Goal: Task Accomplishment & Management: Manage account settings

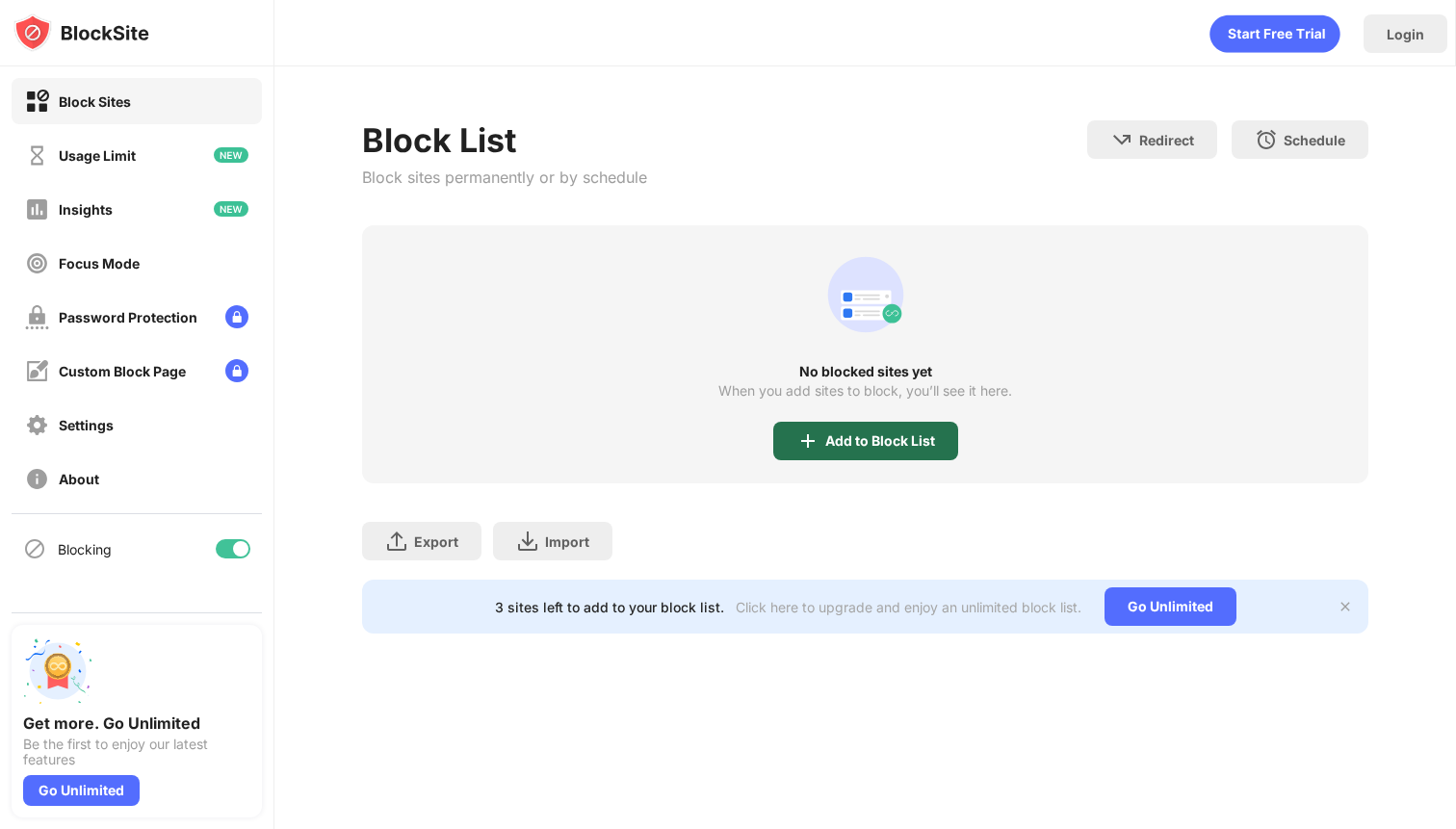
click at [903, 446] on div "Add to Block List" at bounding box center [880, 441] width 110 height 16
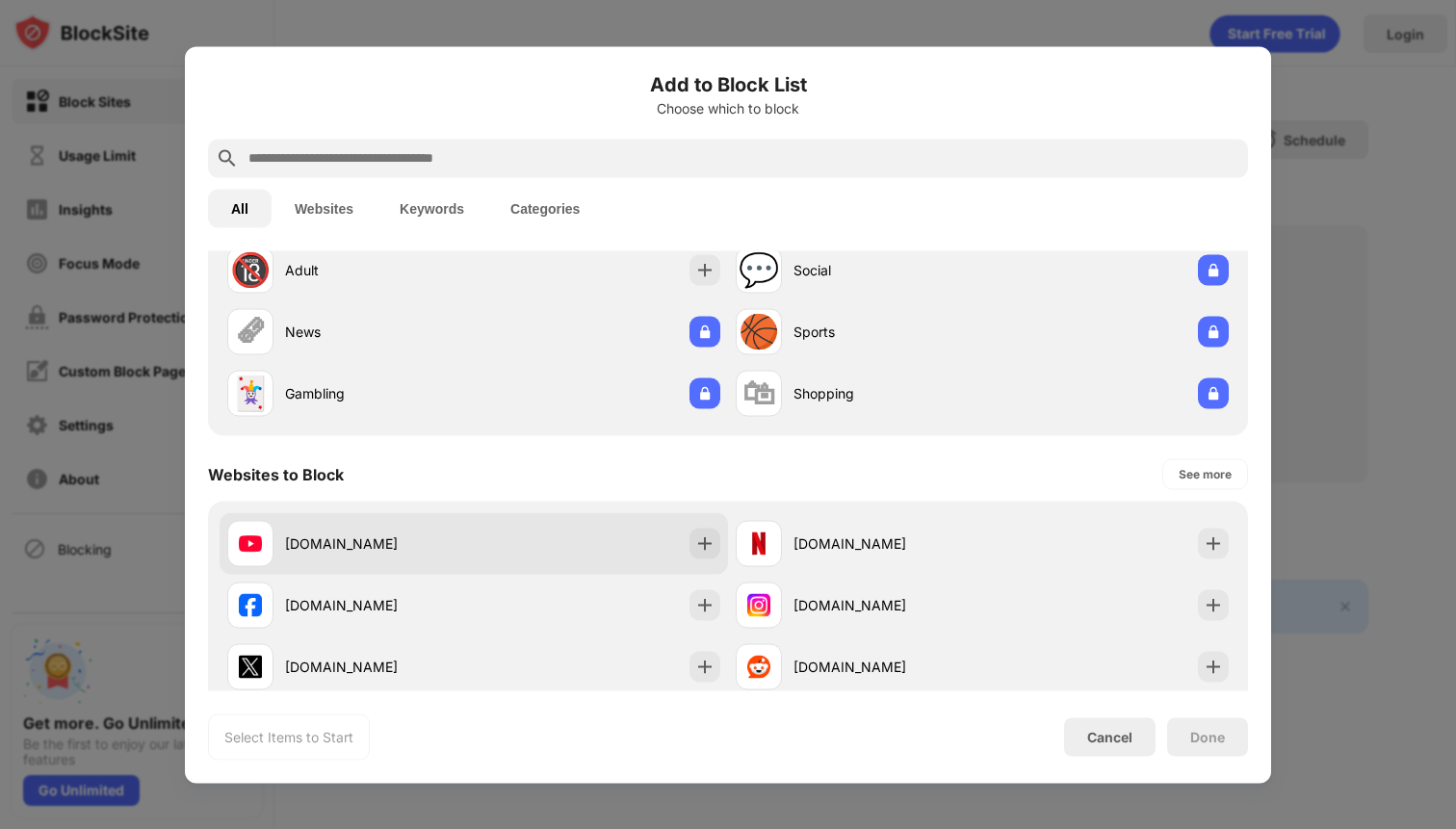
scroll to position [78, 0]
click at [710, 545] on img at bounding box center [705, 542] width 20 height 20
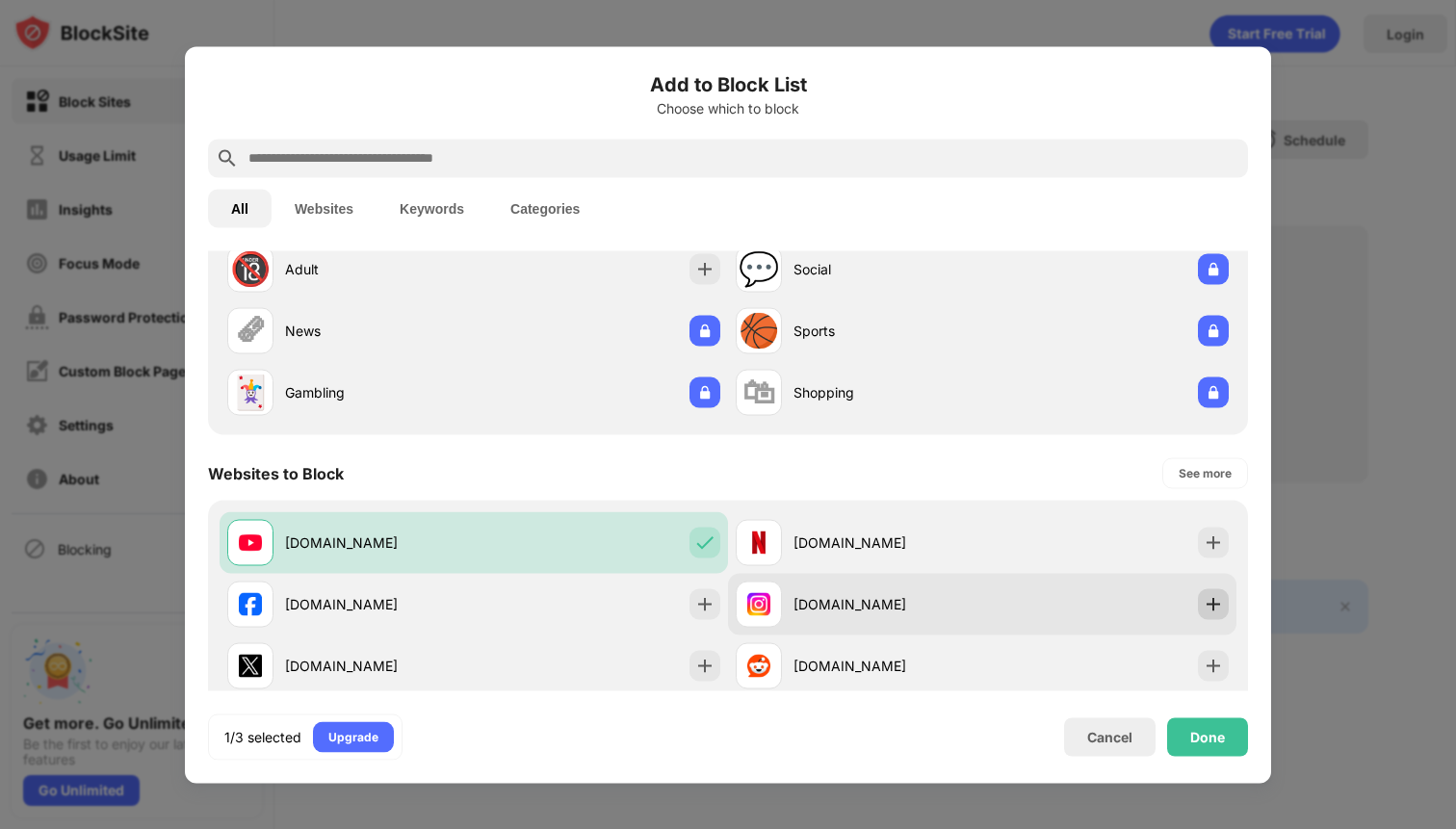
click at [1218, 600] on img at bounding box center [1213, 604] width 20 height 20
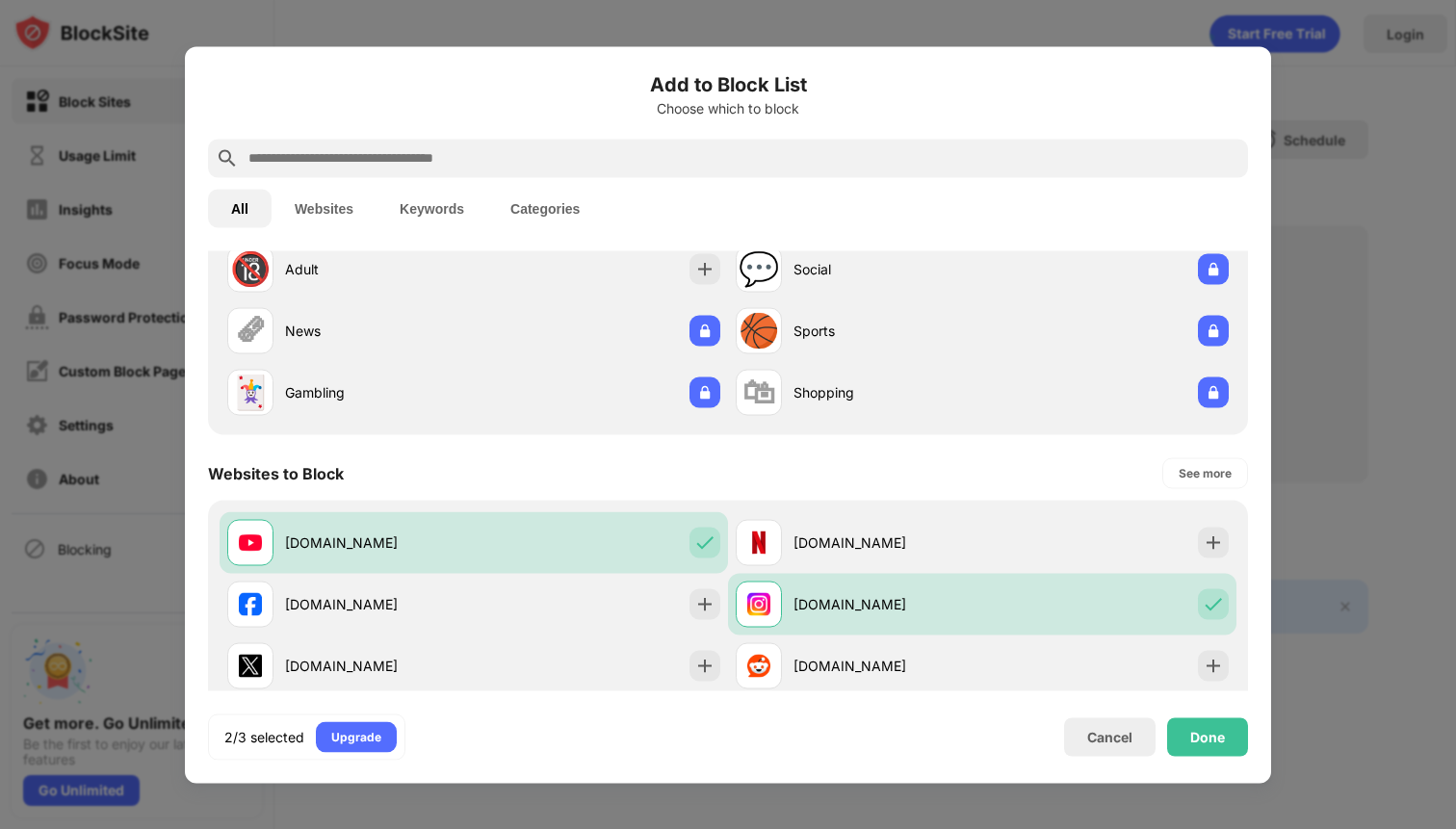
click at [599, 159] on input "text" at bounding box center [744, 157] width 994 height 23
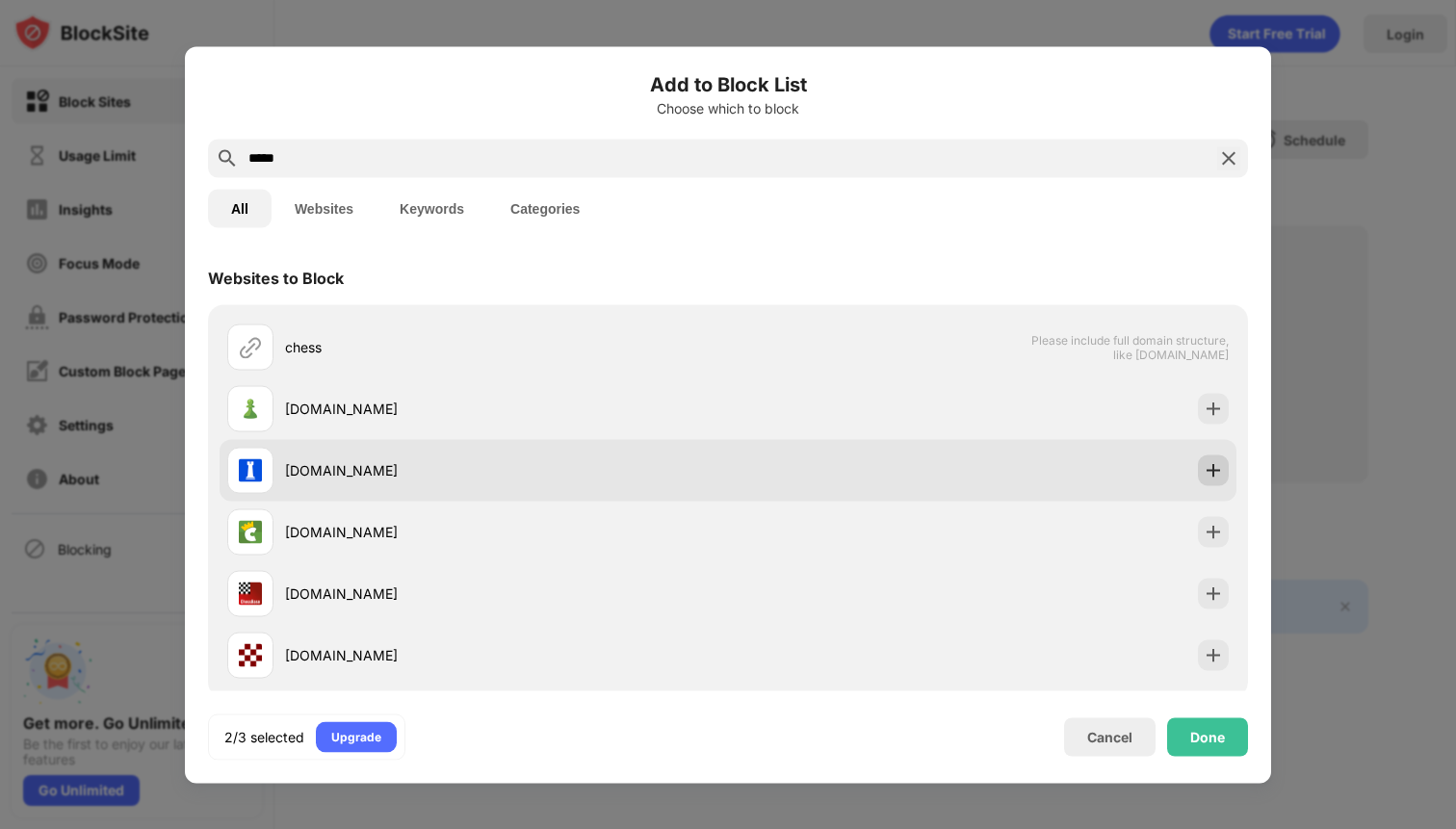
type input "*****"
click at [1201, 469] on div at bounding box center [1213, 469] width 30 height 30
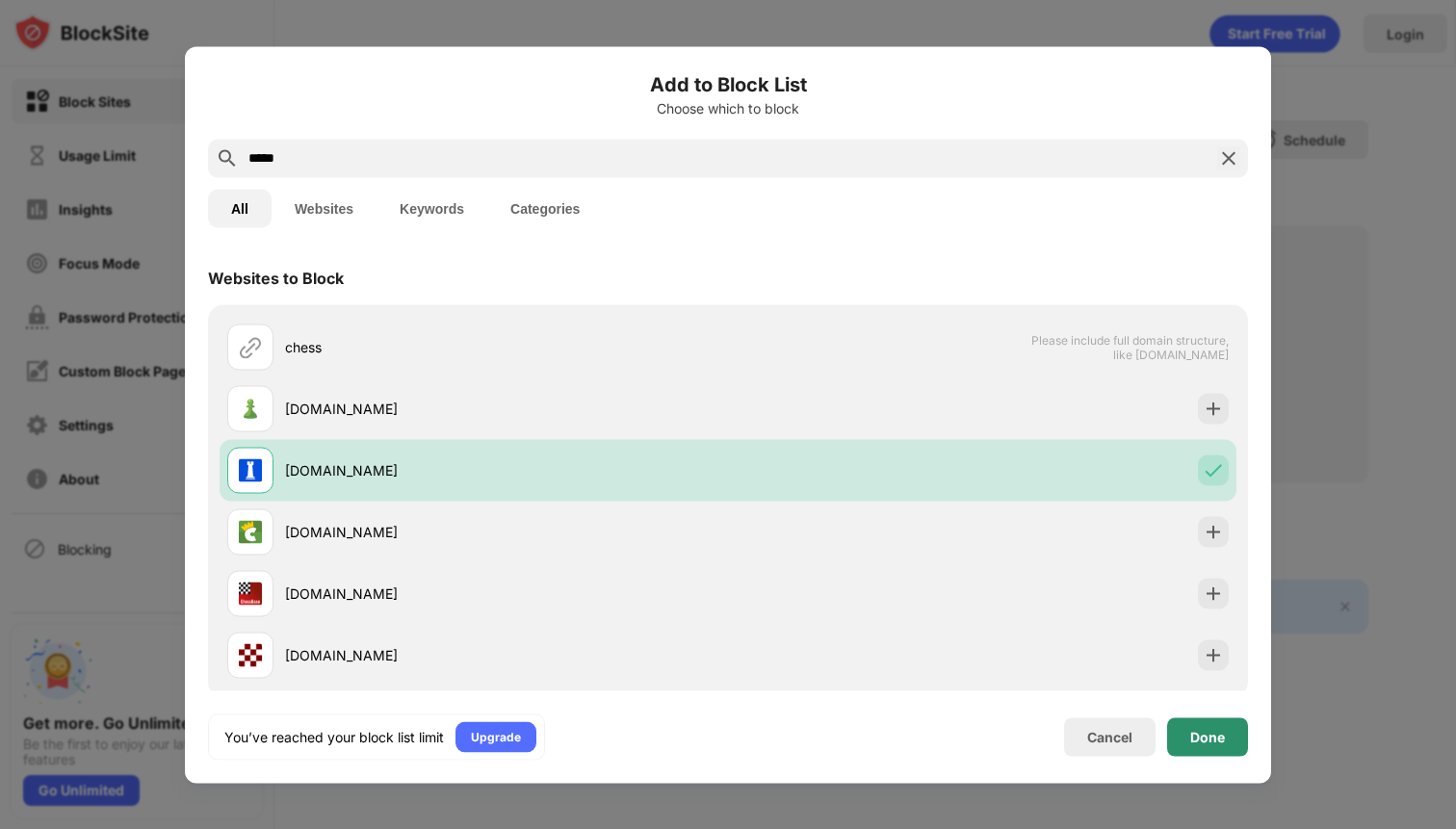
click at [1228, 740] on div "Done" at bounding box center [1207, 736] width 81 height 38
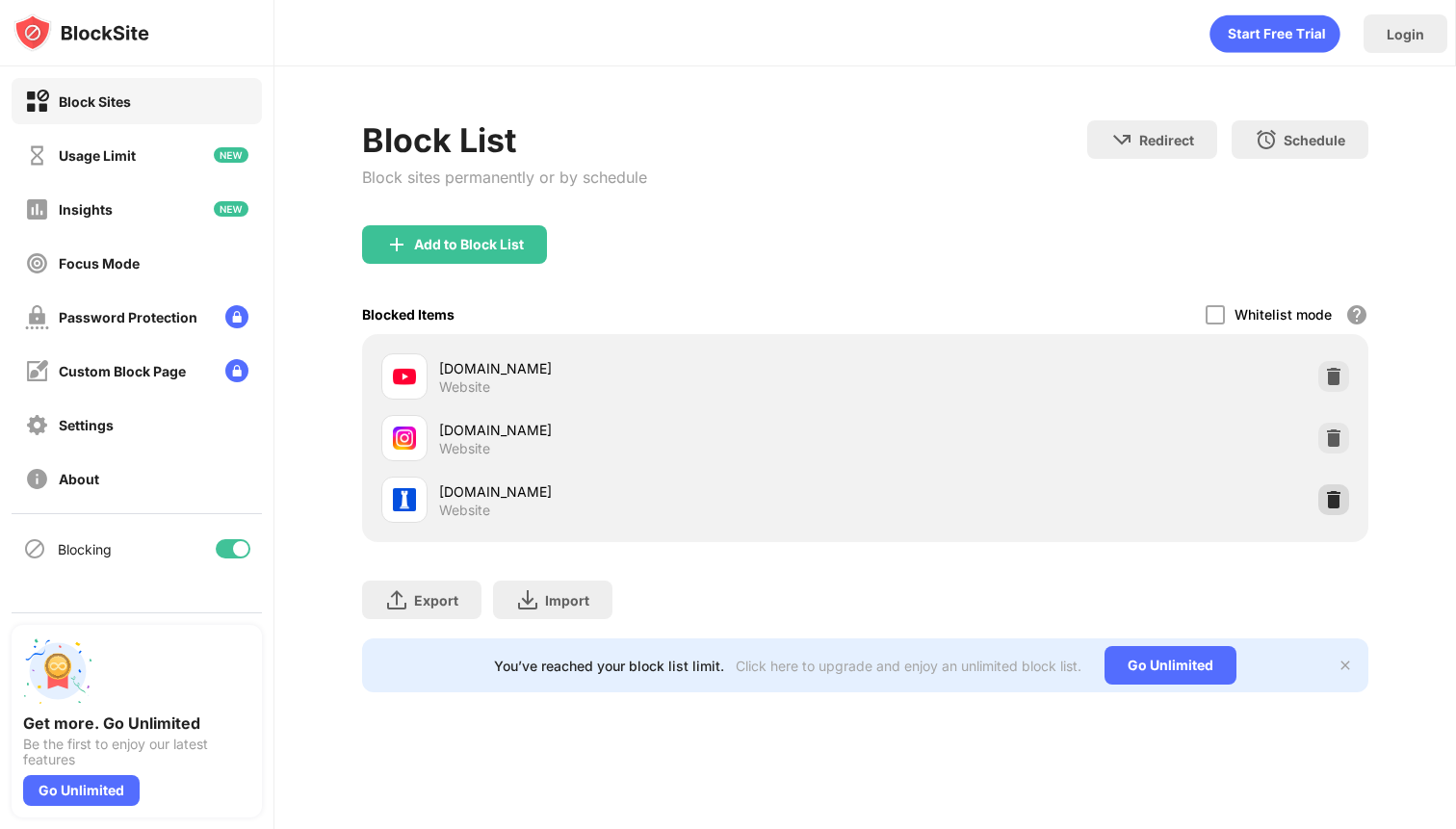
click at [1332, 500] on img at bounding box center [1334, 500] width 20 height 20
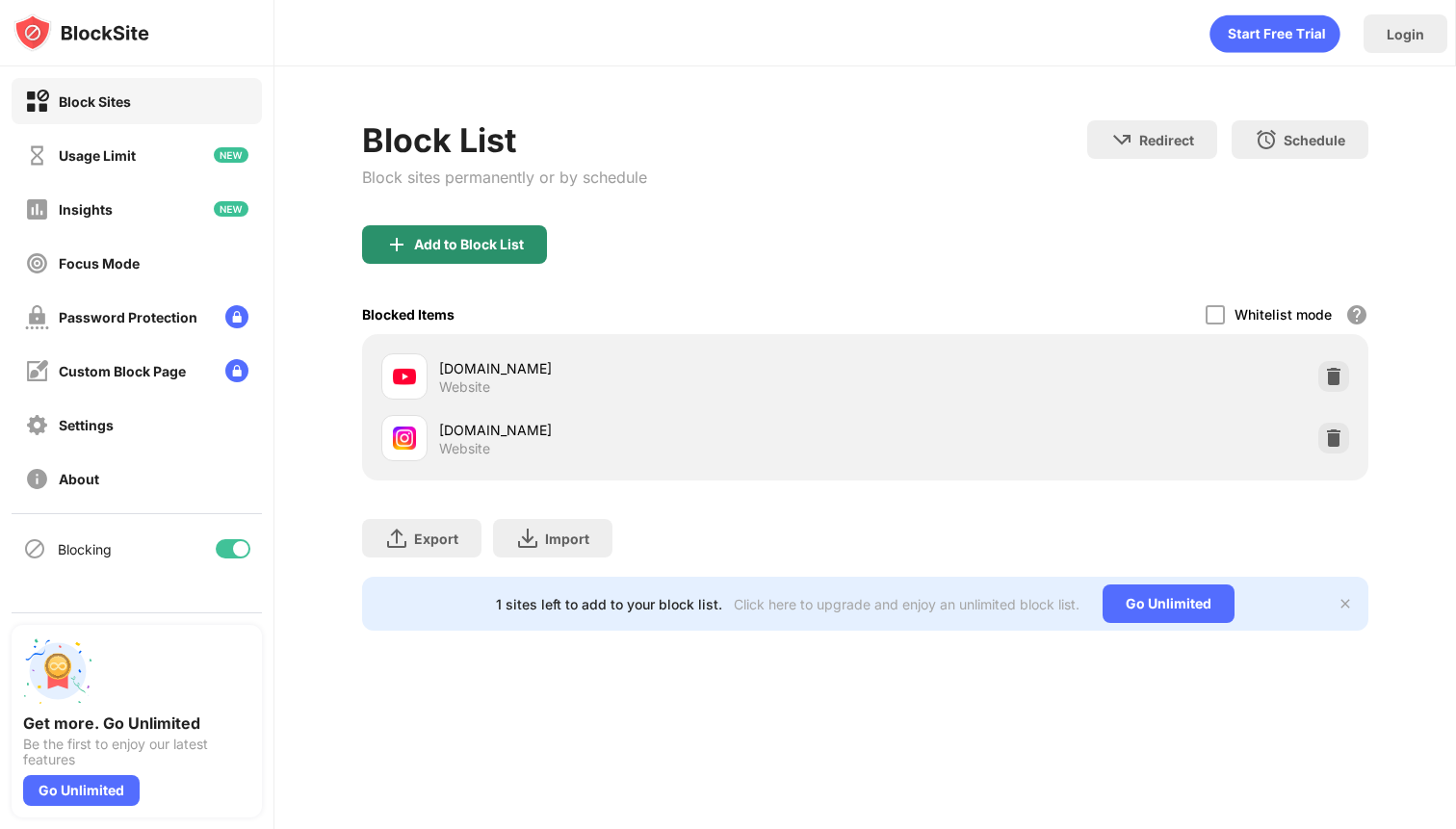
click at [490, 256] on div "Add to Block List" at bounding box center [455, 244] width 185 height 38
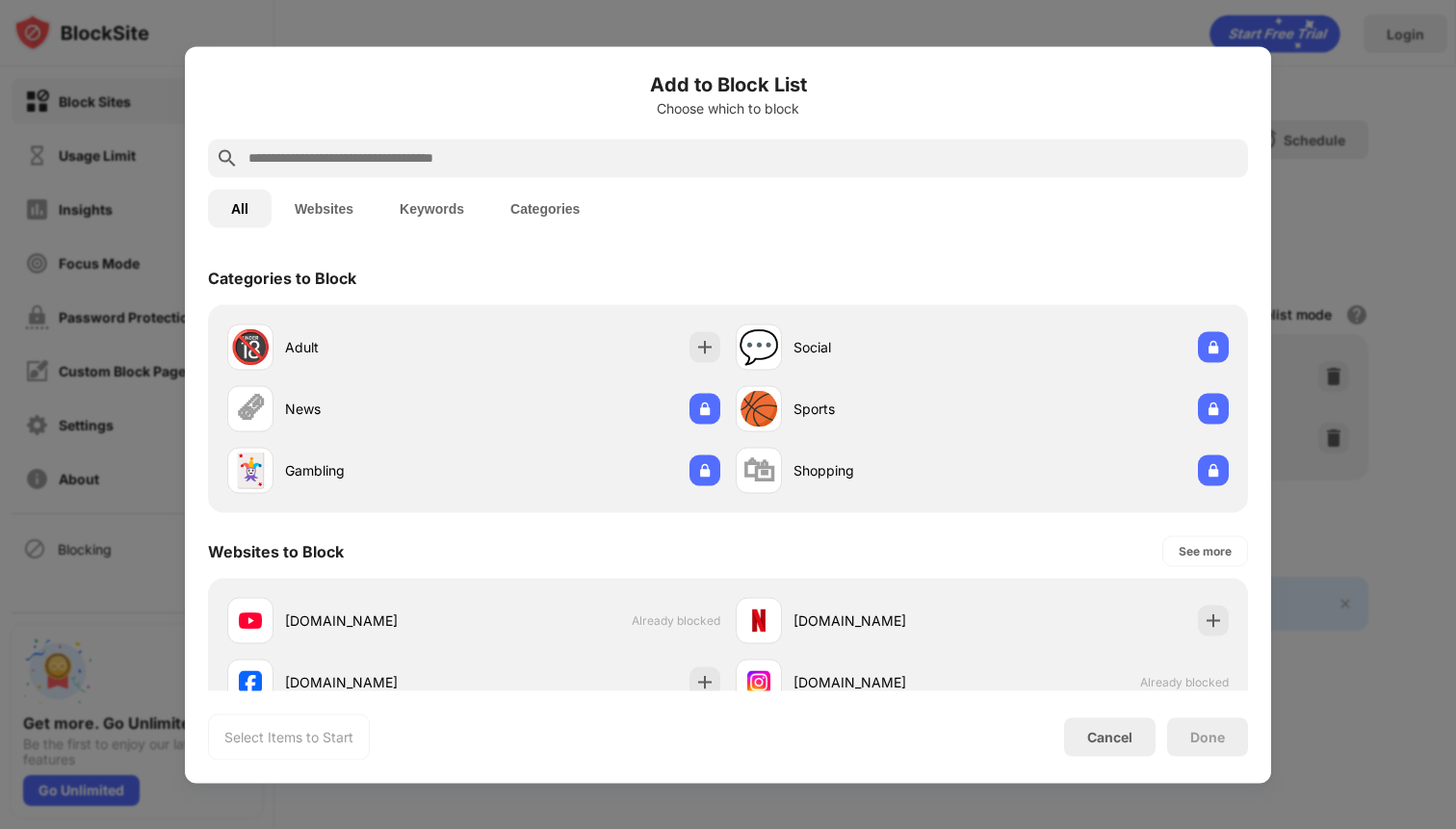
click at [429, 152] on input "text" at bounding box center [744, 157] width 994 height 23
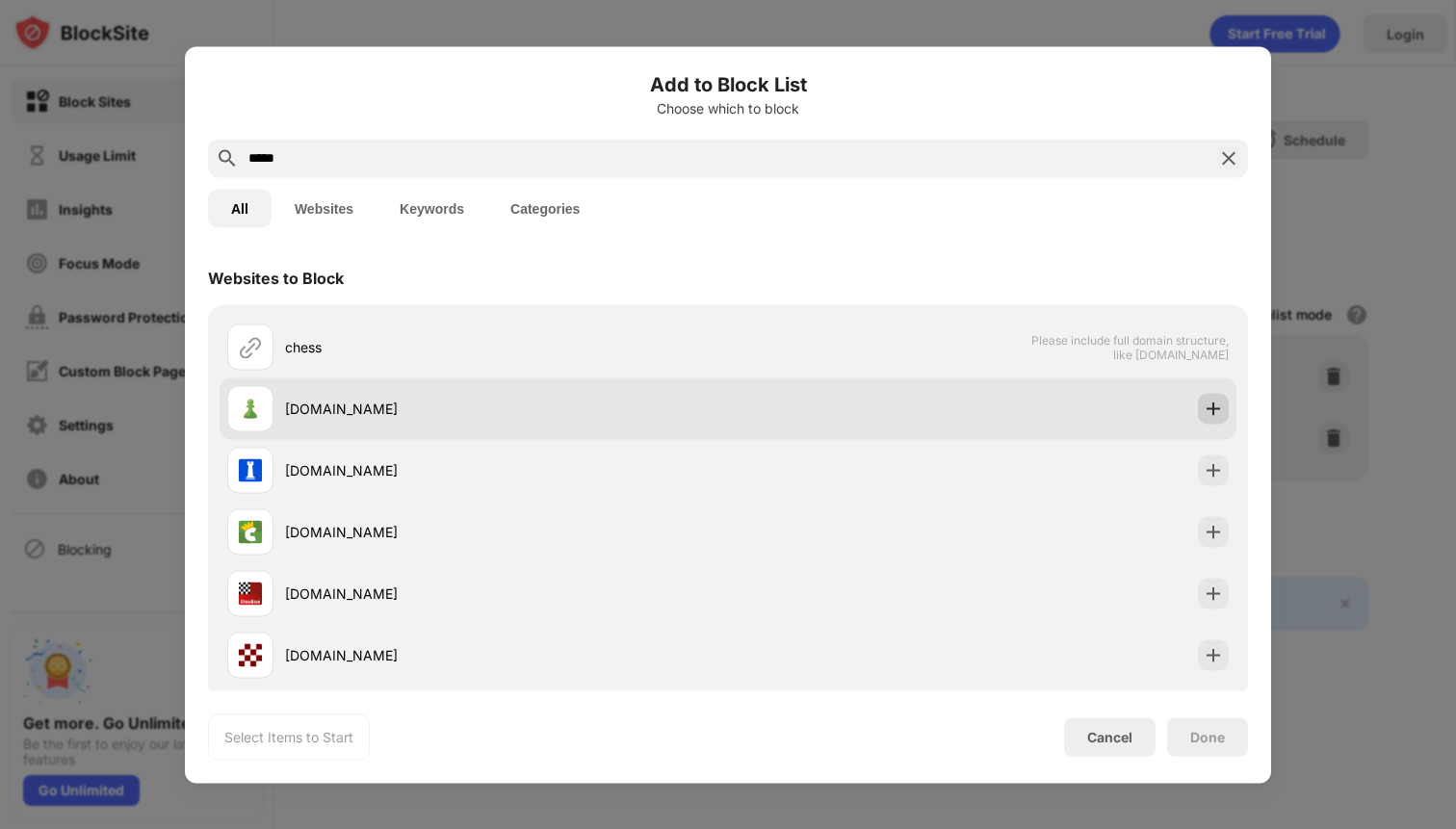
type input "*****"
click at [1217, 412] on img at bounding box center [1213, 408] width 20 height 20
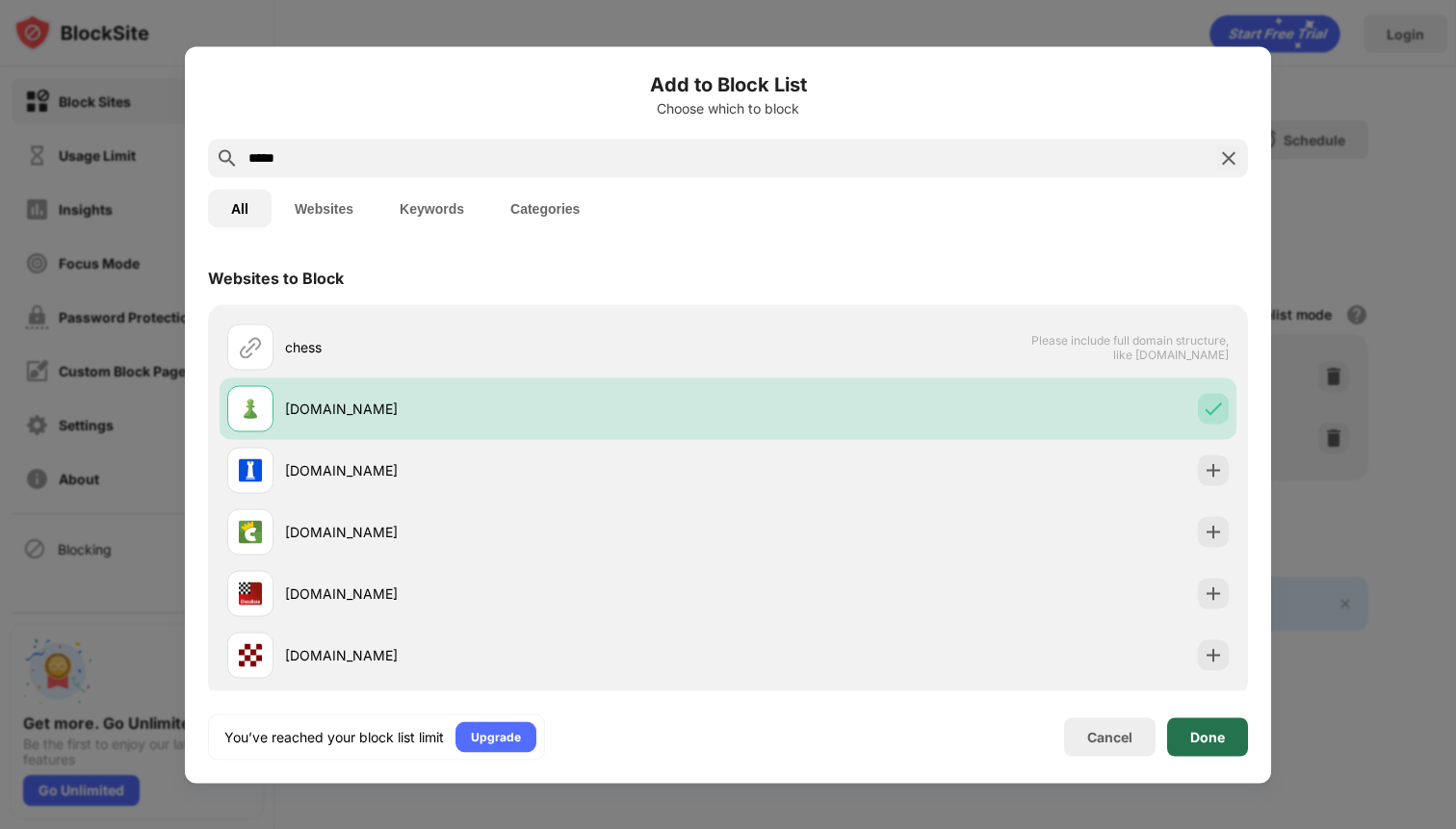
click at [1201, 746] on div "Done" at bounding box center [1207, 736] width 81 height 38
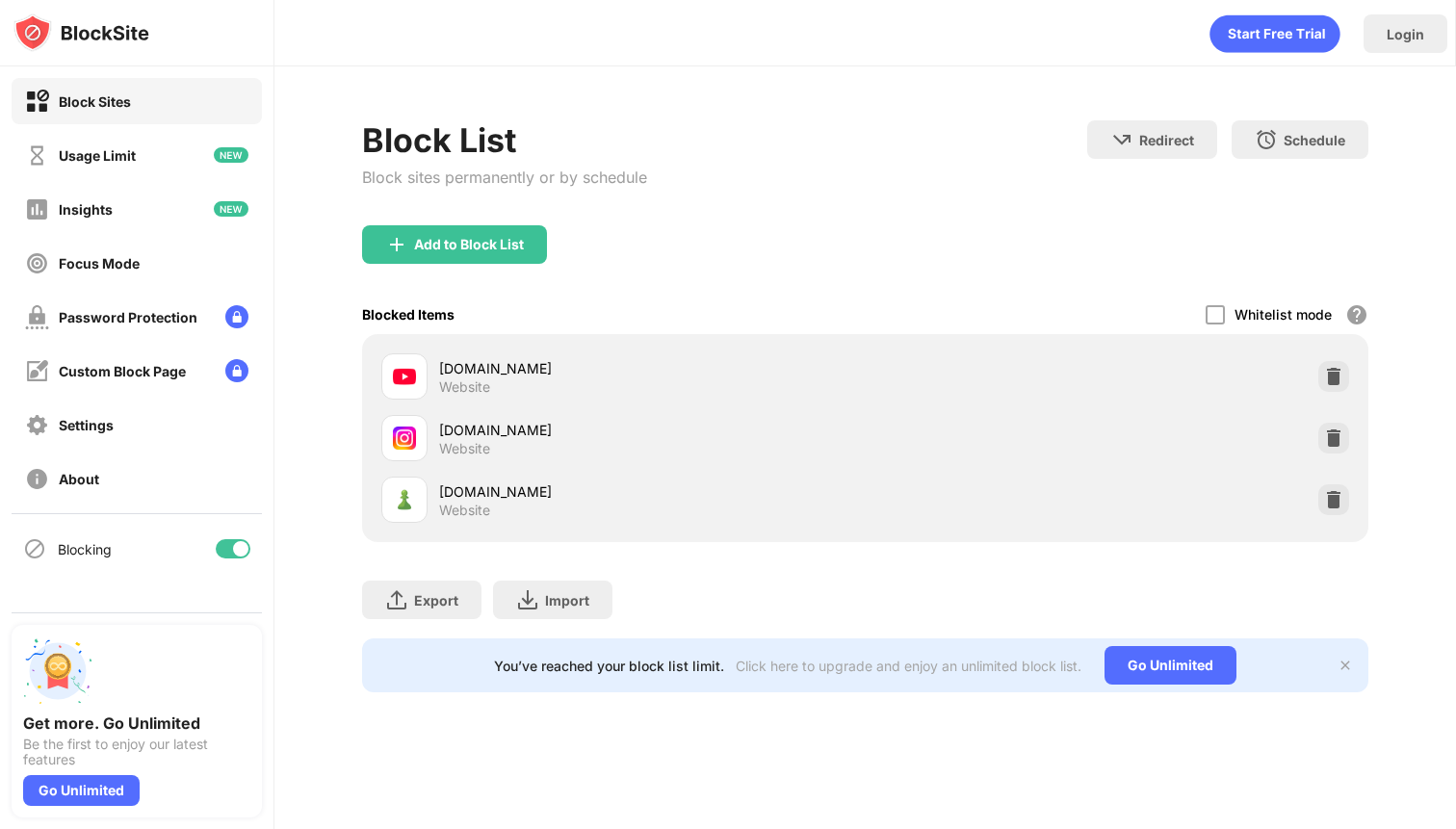
click at [1276, 701] on div "Block List Block sites permanently or by schedule Redirect Choose a site to be …" at bounding box center [865, 406] width 1182 height 680
click at [1324, 376] on img at bounding box center [1334, 377] width 20 height 20
